Goal: Transaction & Acquisition: Purchase product/service

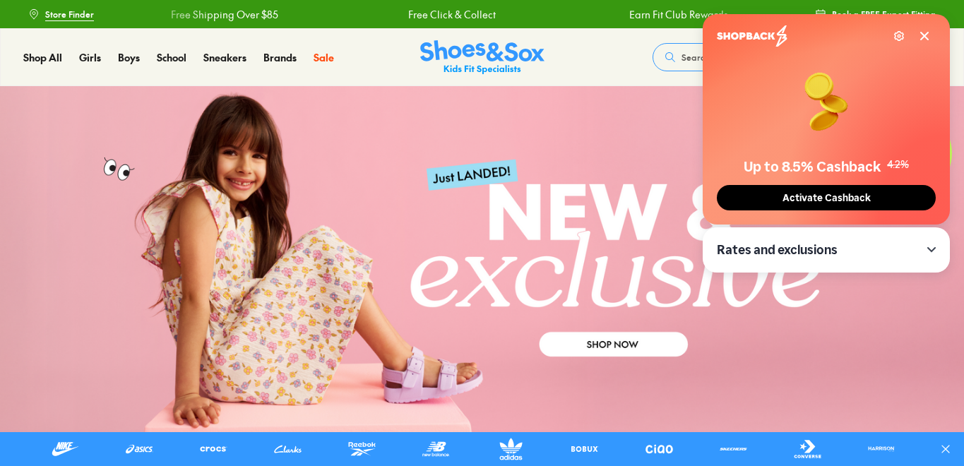
click at [923, 34] on icon at bounding box center [923, 35] width 11 height 11
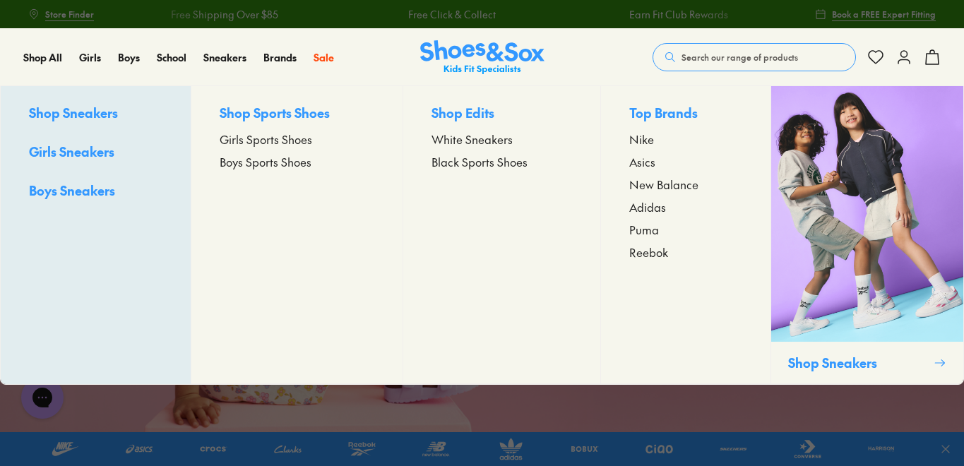
click at [244, 139] on span "Girls Sports Shoes" at bounding box center [266, 139] width 92 height 17
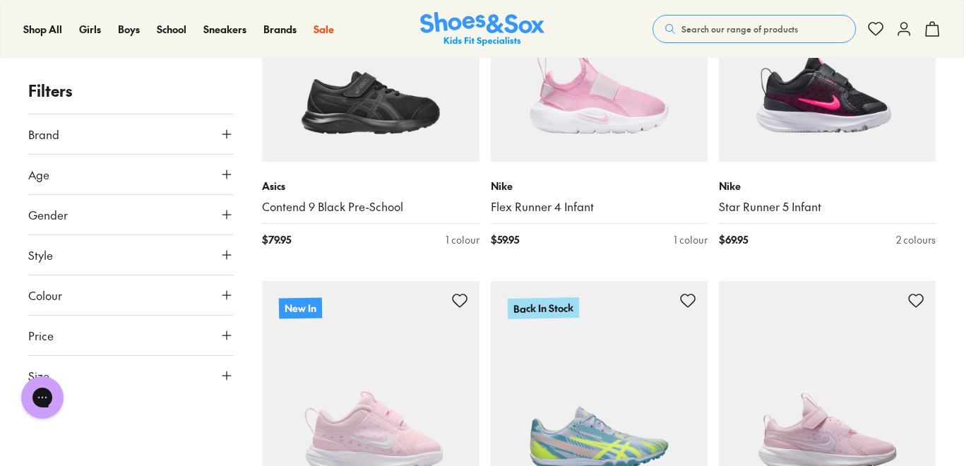
scroll to position [355, 0]
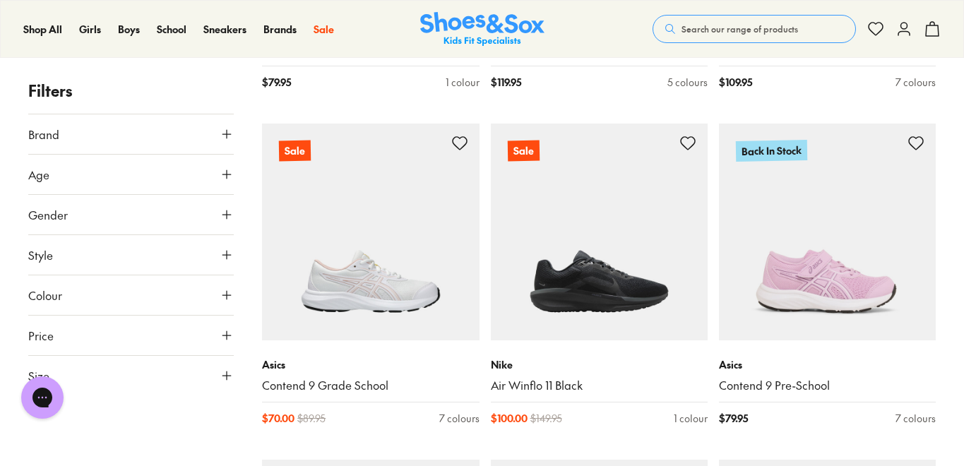
scroll to position [6617, 0]
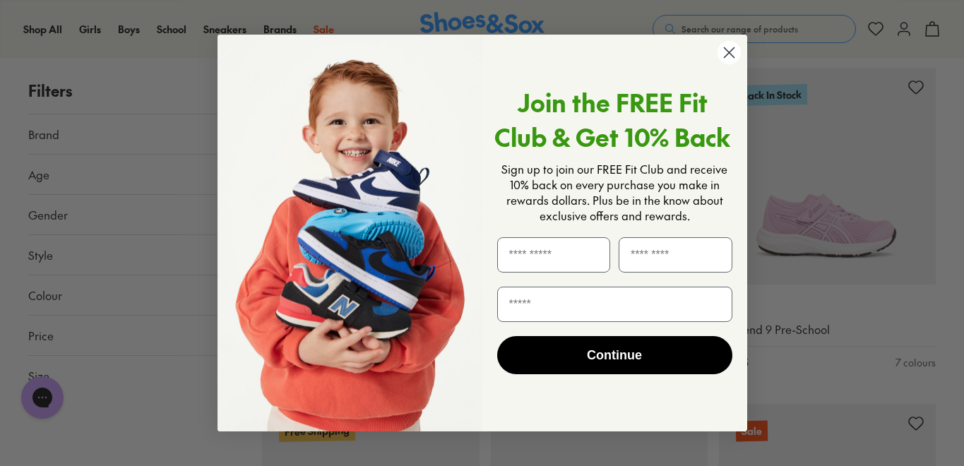
click at [728, 54] on circle "Close dialog" at bounding box center [728, 52] width 23 height 23
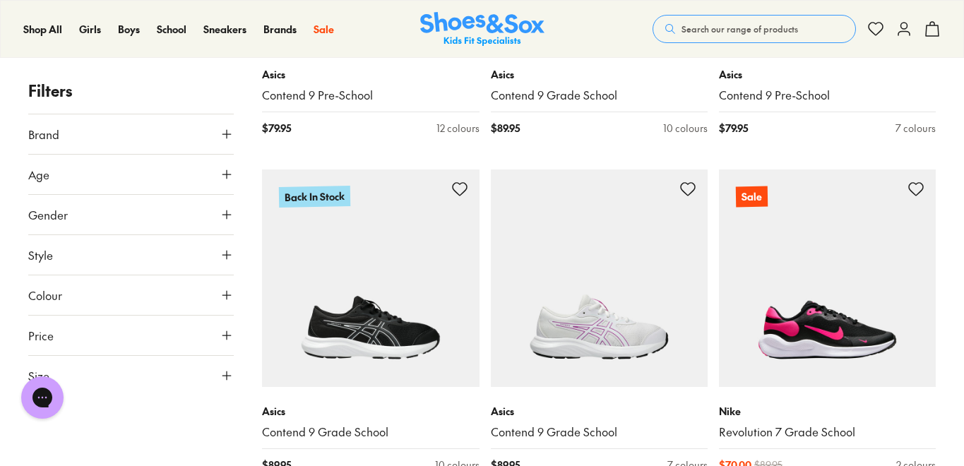
scroll to position [9371, 0]
